Goal: Transaction & Acquisition: Purchase product/service

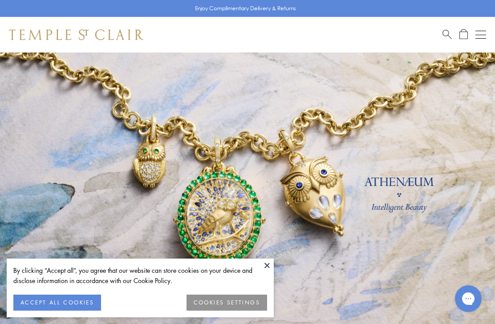
click at [268, 267] on button at bounding box center [266, 265] width 13 height 13
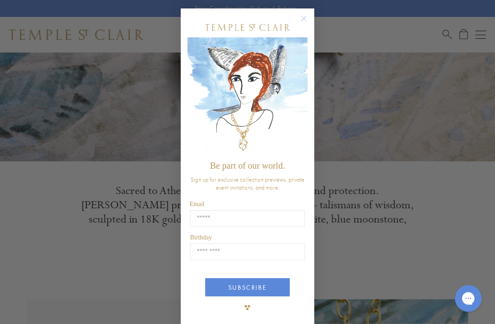
click at [305, 24] on circle "Close dialog" at bounding box center [304, 19] width 11 height 11
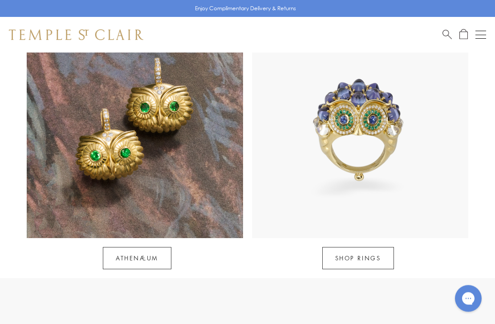
scroll to position [714, 0]
click at [158, 247] on link "Athenæum" at bounding box center [137, 258] width 69 height 22
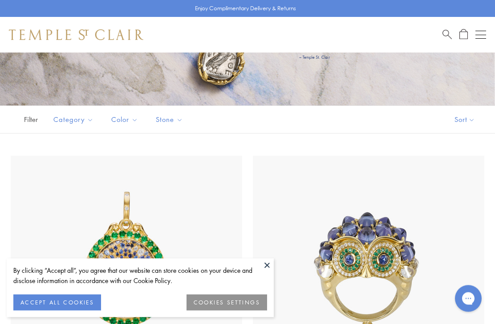
scroll to position [103, 0]
click at [74, 311] on button "ACCEPT ALL COOKIES" at bounding box center [57, 303] width 88 height 16
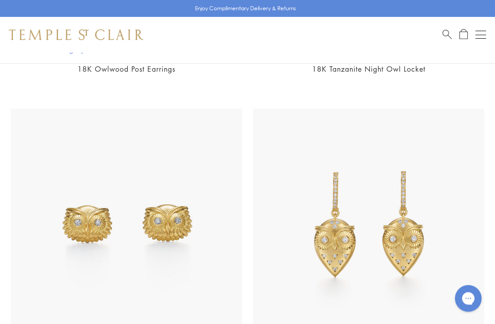
scroll to position [2252, 0]
click at [476, 40] on button "Open navigation" at bounding box center [480, 34] width 11 height 11
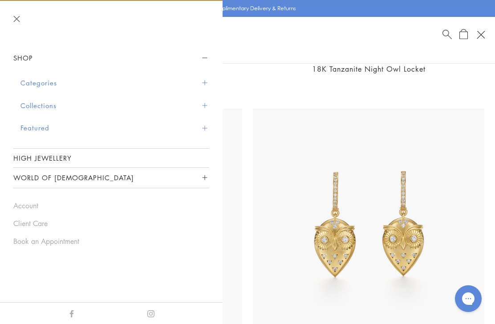
click at [69, 108] on button "Collections" at bounding box center [114, 105] width 189 height 23
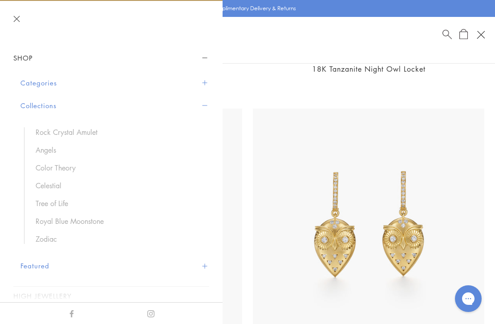
click at [55, 86] on button "Categories" at bounding box center [114, 83] width 189 height 23
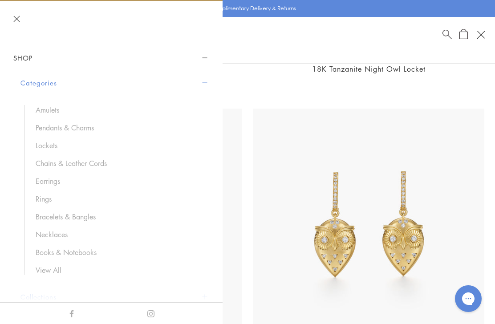
click at [82, 162] on link "Chains & Leather Cords" at bounding box center [118, 163] width 165 height 10
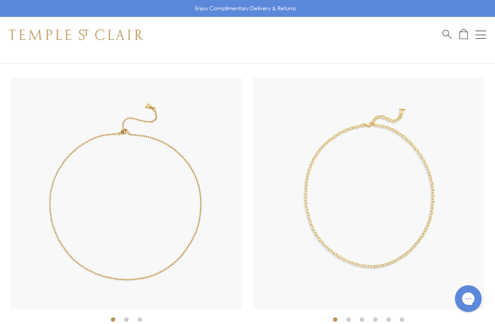
scroll to position [1887, 0]
click at [413, 207] on img at bounding box center [368, 193] width 231 height 231
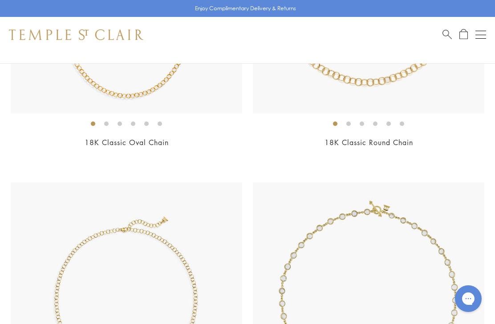
scroll to position [1192, 0]
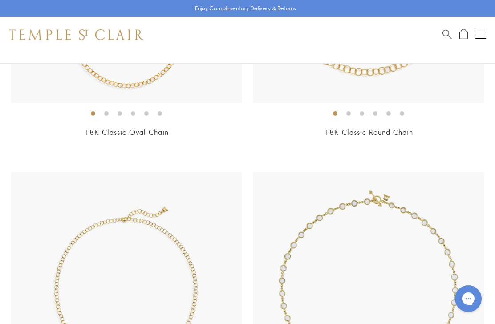
click at [179, 283] on img at bounding box center [126, 287] width 231 height 231
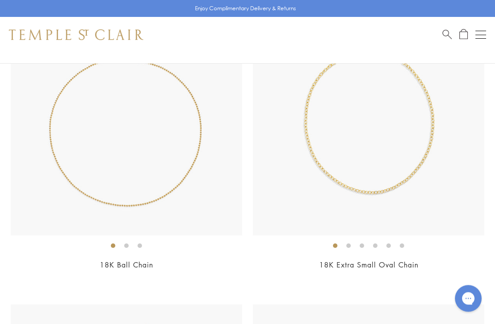
scroll to position [1965, 0]
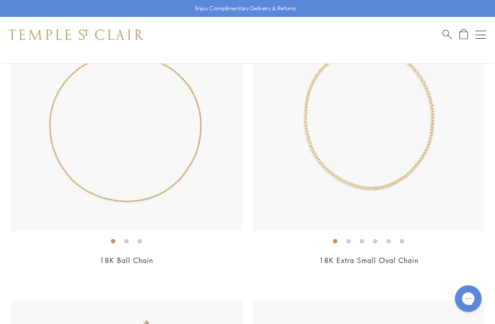
click at [411, 208] on img at bounding box center [368, 115] width 231 height 231
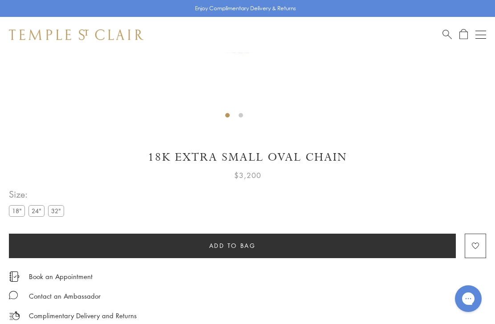
scroll to position [396, 0]
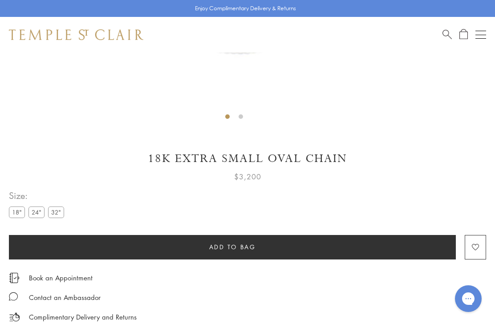
click at [36, 217] on label "24"" at bounding box center [36, 211] width 16 height 11
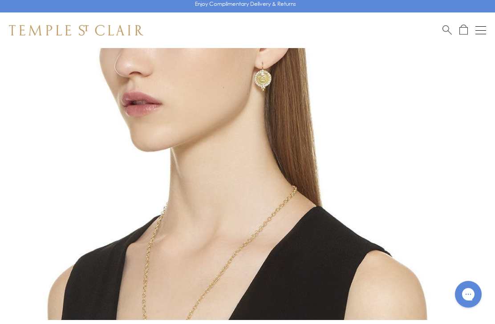
scroll to position [426, 0]
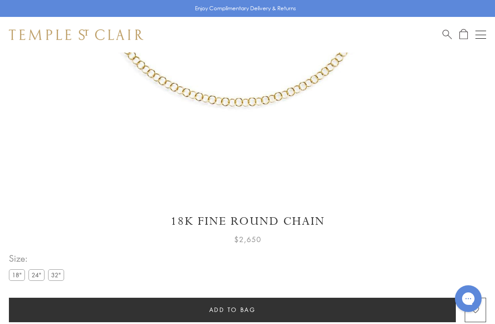
scroll to position [339, 0]
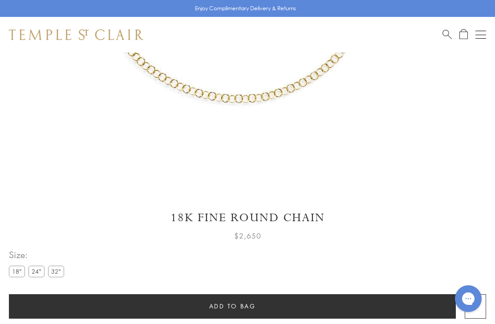
click at [30, 273] on label "24"" at bounding box center [36, 271] width 16 height 11
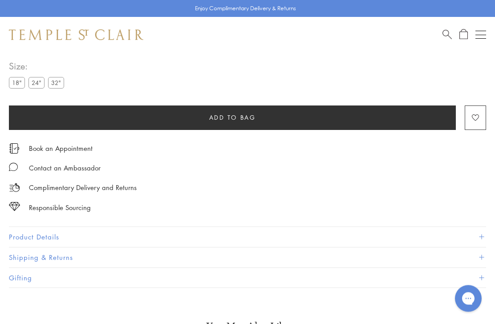
scroll to position [526, 0]
click at [351, 237] on button "Product Details" at bounding box center [247, 237] width 477 height 20
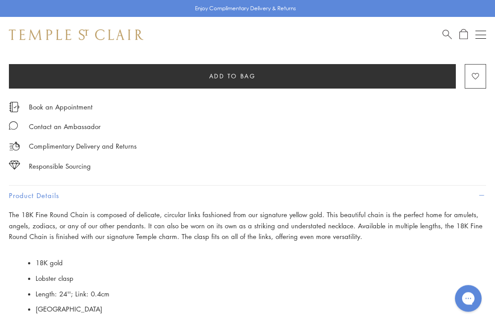
scroll to position [568, 0]
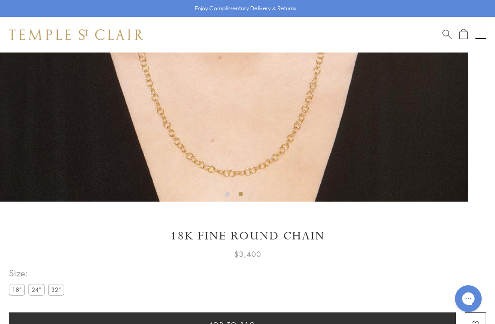
scroll to position [318, 0]
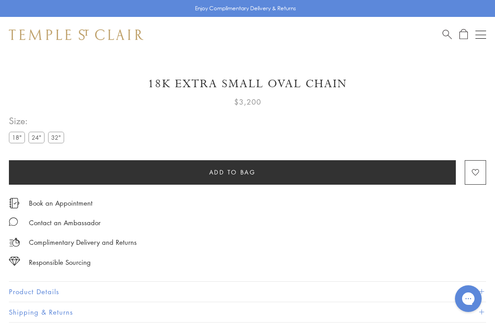
scroll to position [472, 0]
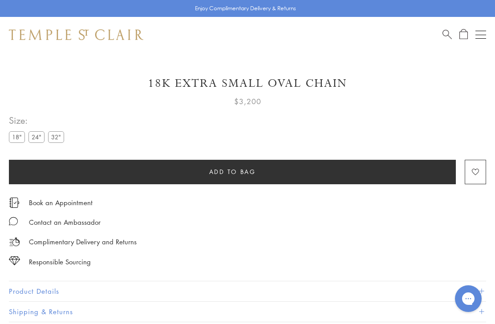
click at [35, 136] on label "24"" at bounding box center [36, 136] width 16 height 11
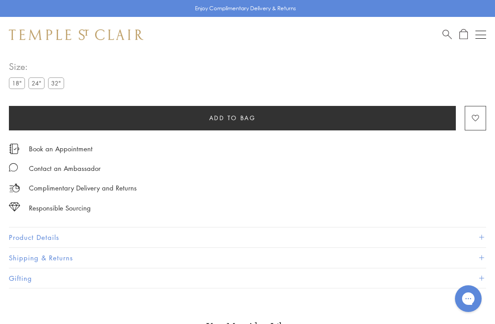
scroll to position [525, 0]
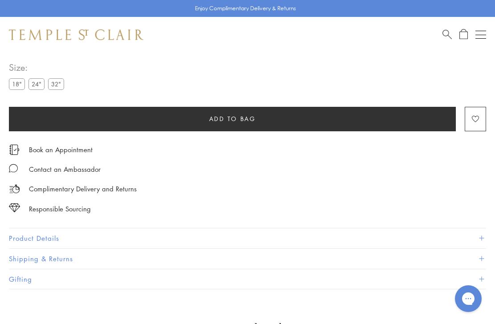
click at [259, 242] on button "Product Details" at bounding box center [247, 238] width 477 height 20
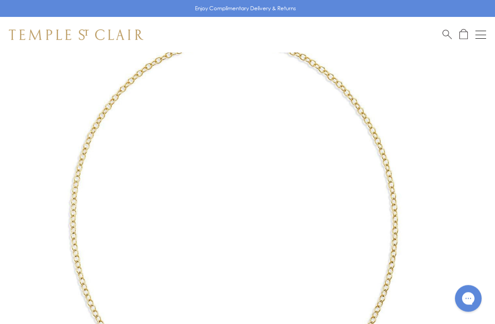
scroll to position [71, 0]
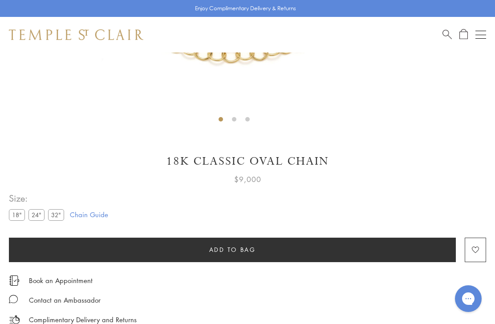
scroll to position [406, 0]
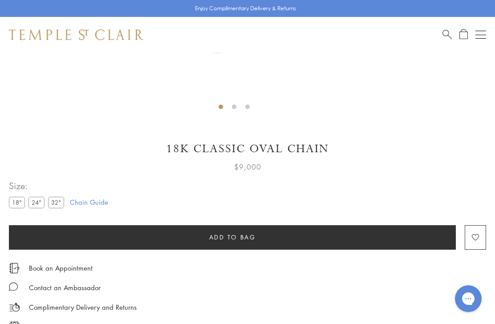
click at [105, 202] on link "Chain Guide" at bounding box center [89, 202] width 38 height 10
